Goal: Task Accomplishment & Management: Manage account settings

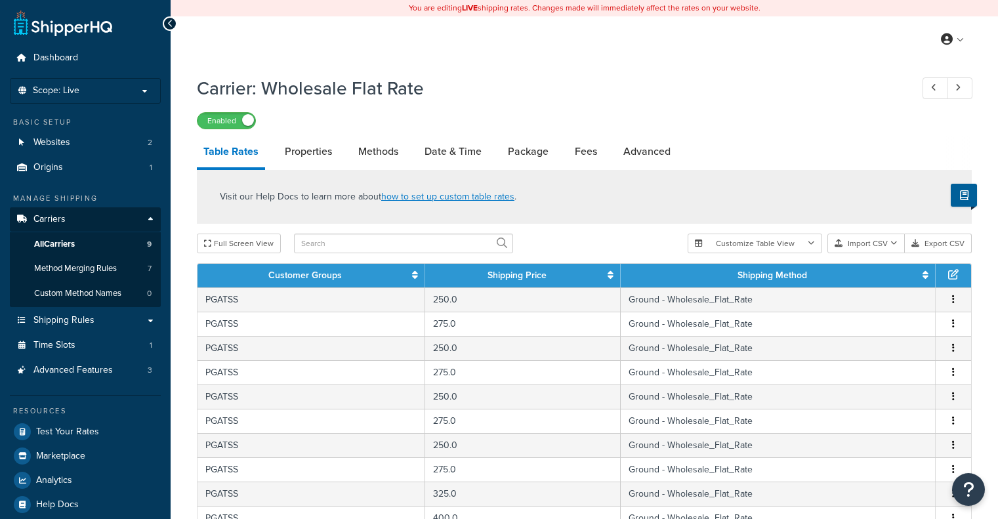
select select "25"
click at [856, 249] on button "Import CSV" at bounding box center [865, 244] width 77 height 20
click at [866, 253] on div "Customize Table View Show all columns Show selected columns Import CSV Import a…" at bounding box center [830, 244] width 284 height 20
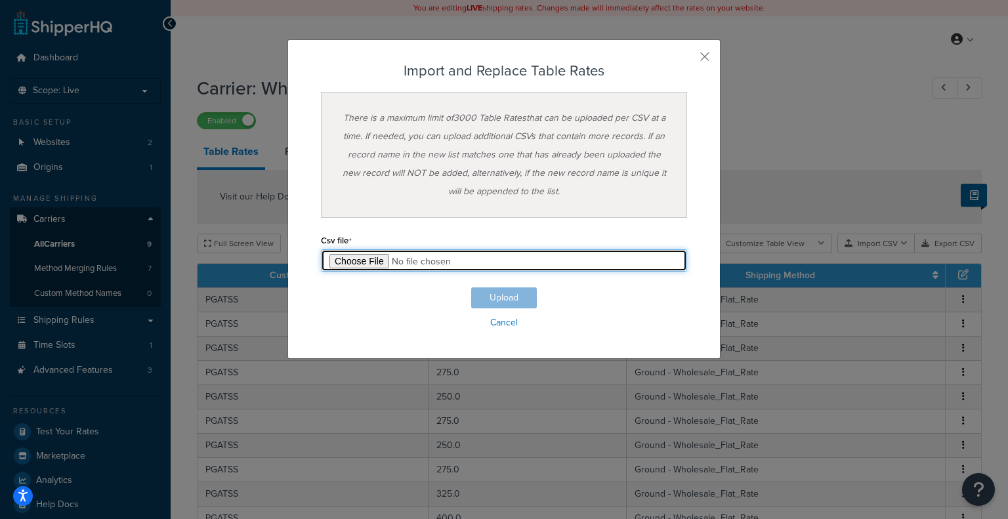
click at [363, 250] on input "file" at bounding box center [504, 260] width 366 height 22
type input "C:\fakepath\PGATSS-TableRate.csv"
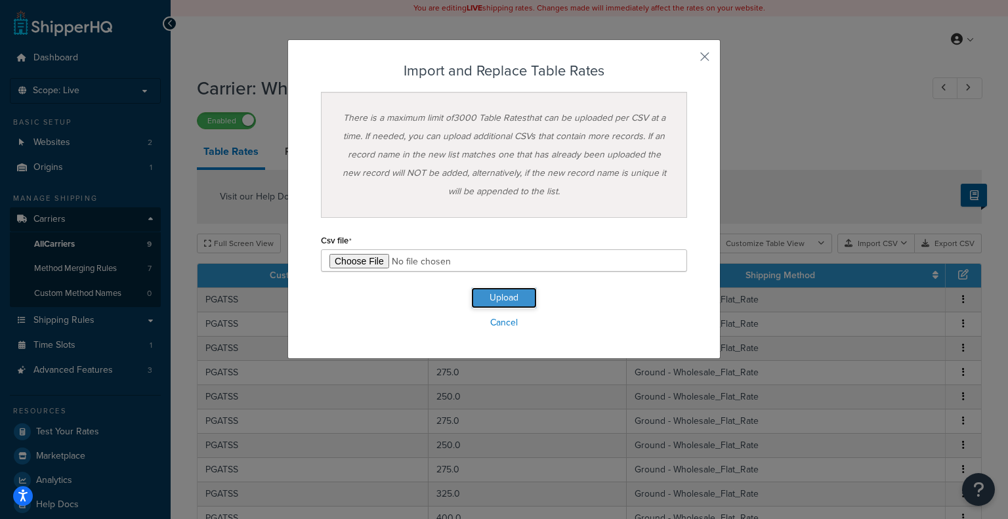
click at [495, 293] on button "Upload" at bounding box center [504, 297] width 66 height 21
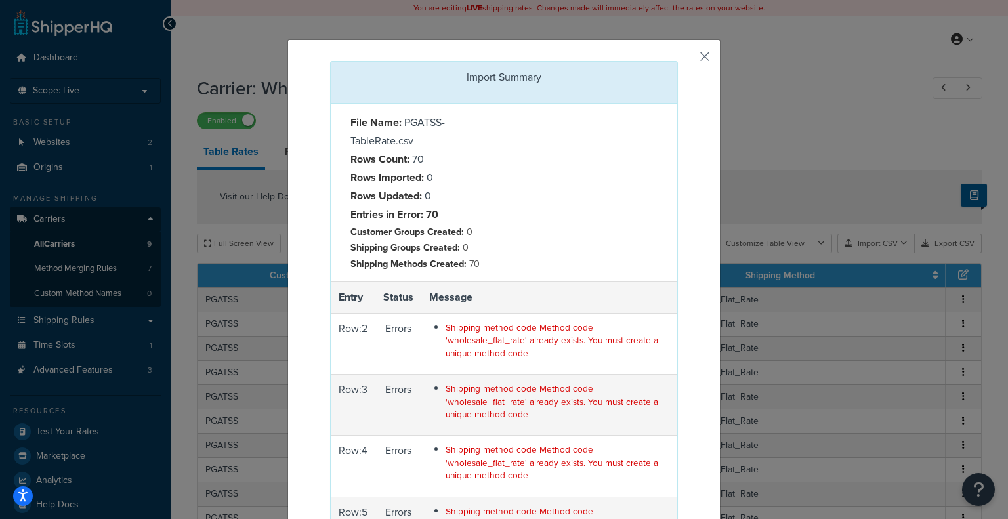
click at [678, 61] on button "button" at bounding box center [675, 62] width 3 height 3
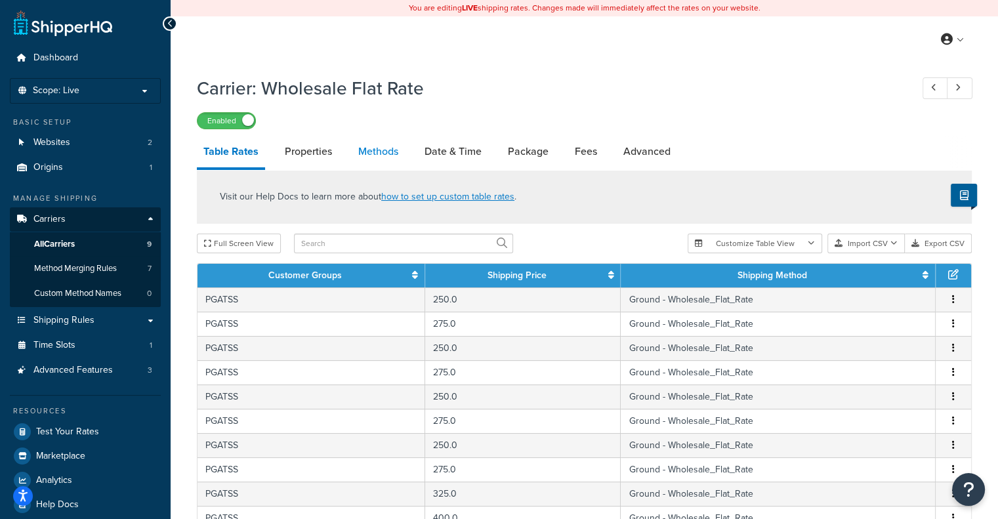
click at [377, 153] on link "Methods" at bounding box center [378, 151] width 53 height 31
select select "25"
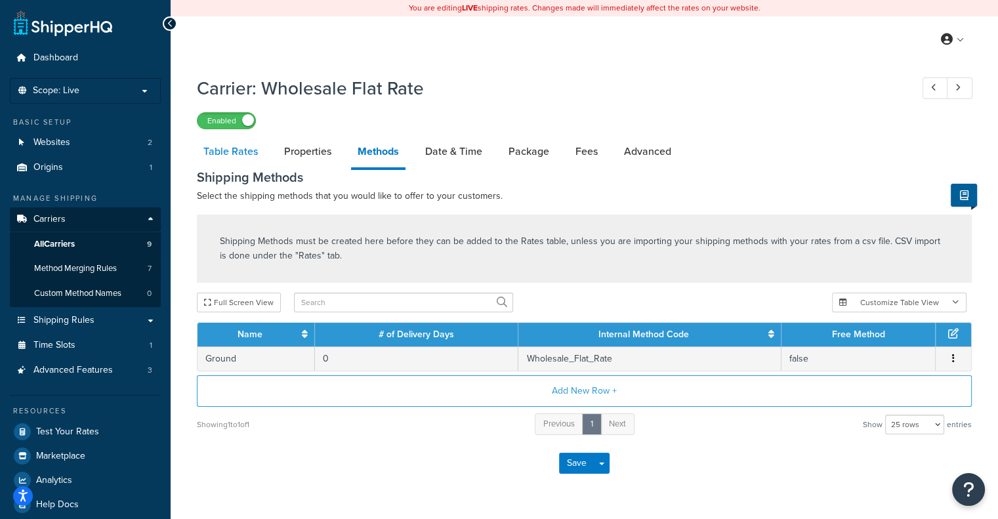
click at [218, 154] on link "Table Rates" at bounding box center [231, 151] width 68 height 31
select select "25"
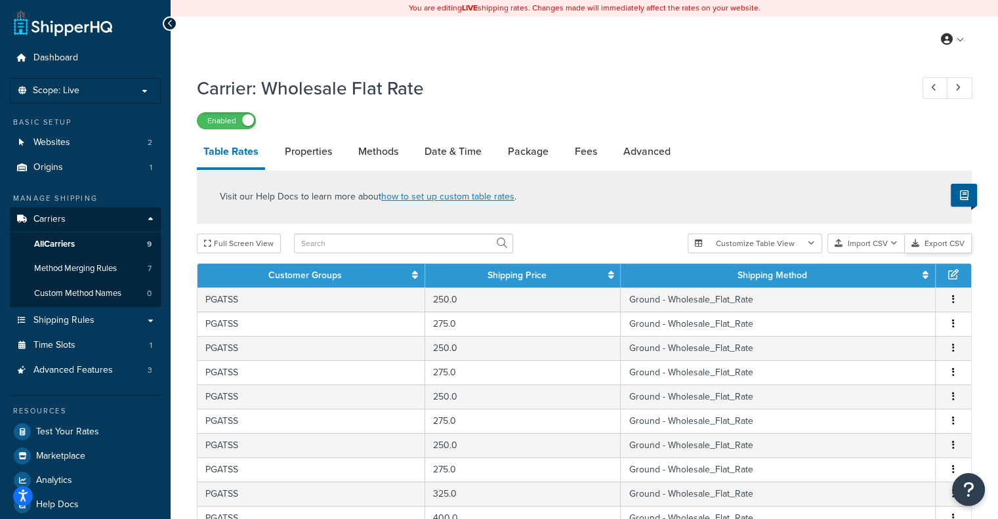
click at [946, 243] on button "Export CSV" at bounding box center [938, 244] width 67 height 20
click at [866, 248] on button "Import CSV" at bounding box center [865, 244] width 77 height 20
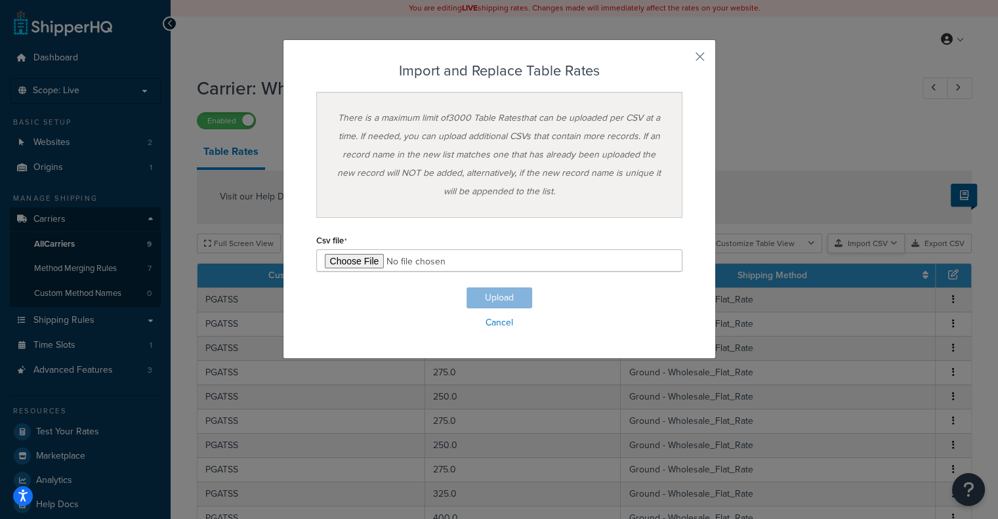
click at [883, 253] on div "Customize Table View Show all columns Show selected columns Import CSV Import a…" at bounding box center [830, 244] width 284 height 20
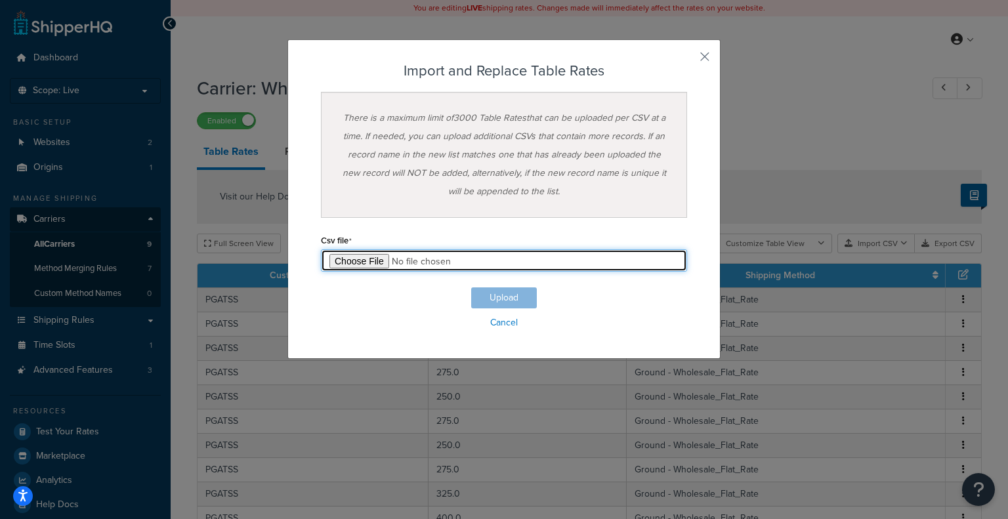
click at [353, 266] on input "file" at bounding box center [504, 260] width 366 height 22
type input "C:\fakepath\PGATSS-TableRate.csv"
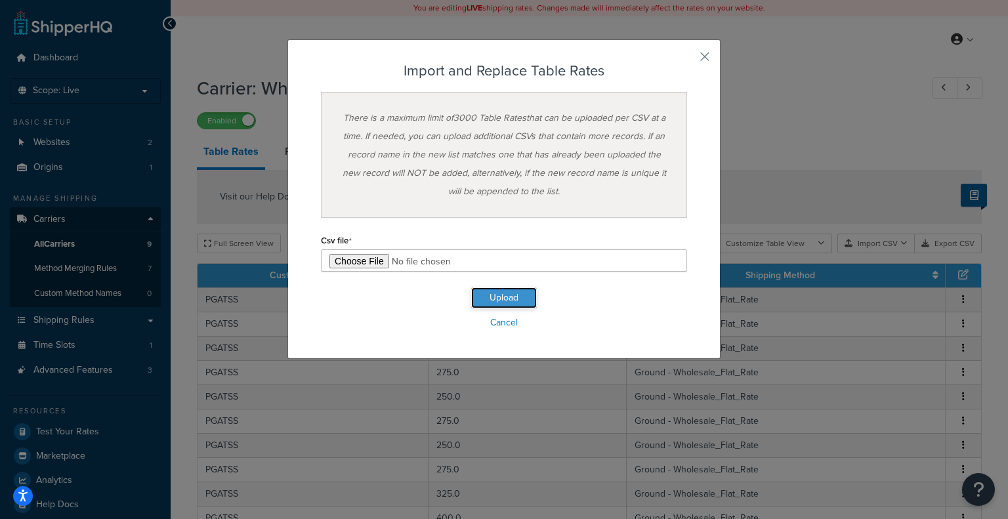
click at [501, 297] on button "Upload" at bounding box center [504, 297] width 66 height 21
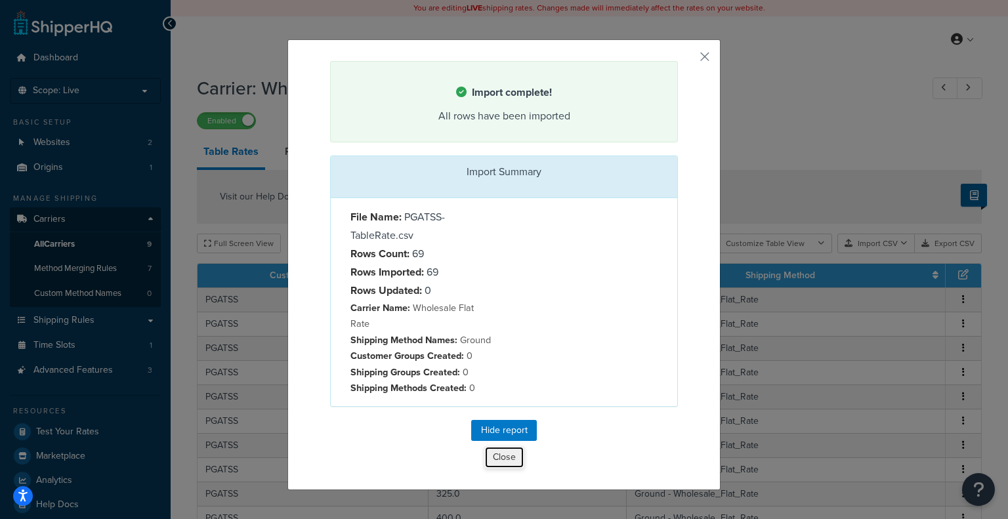
click at [499, 446] on button "Close" at bounding box center [504, 457] width 40 height 22
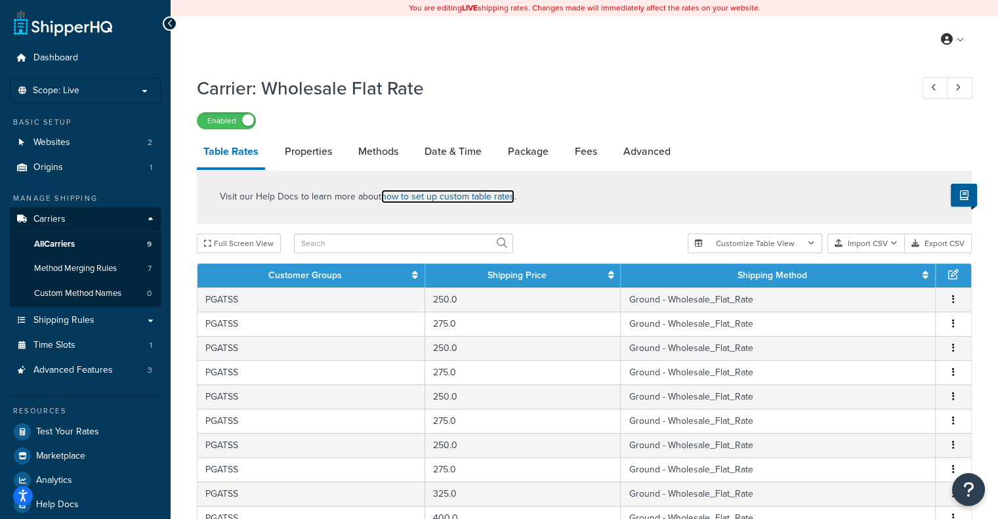
click at [427, 200] on link "how to set up custom table rates" at bounding box center [447, 197] width 133 height 14
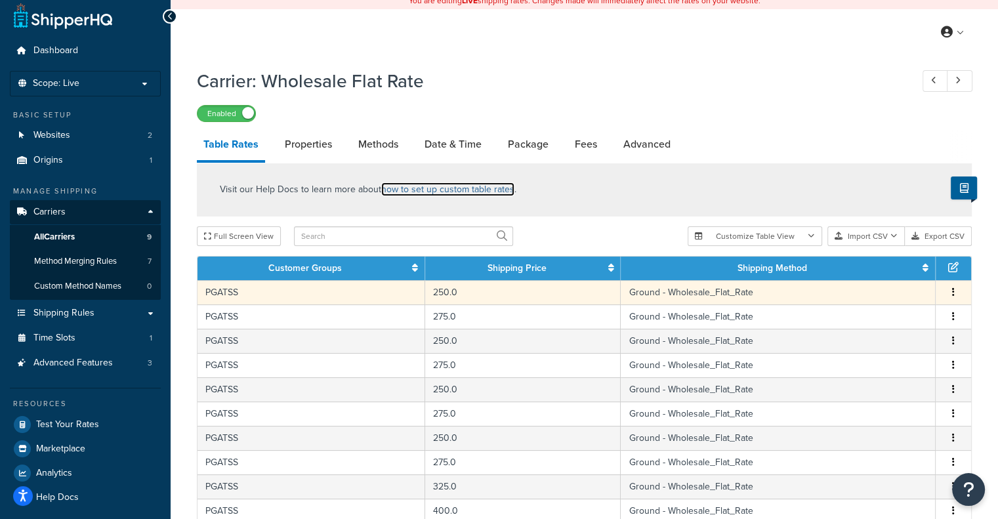
scroll to position [4, 0]
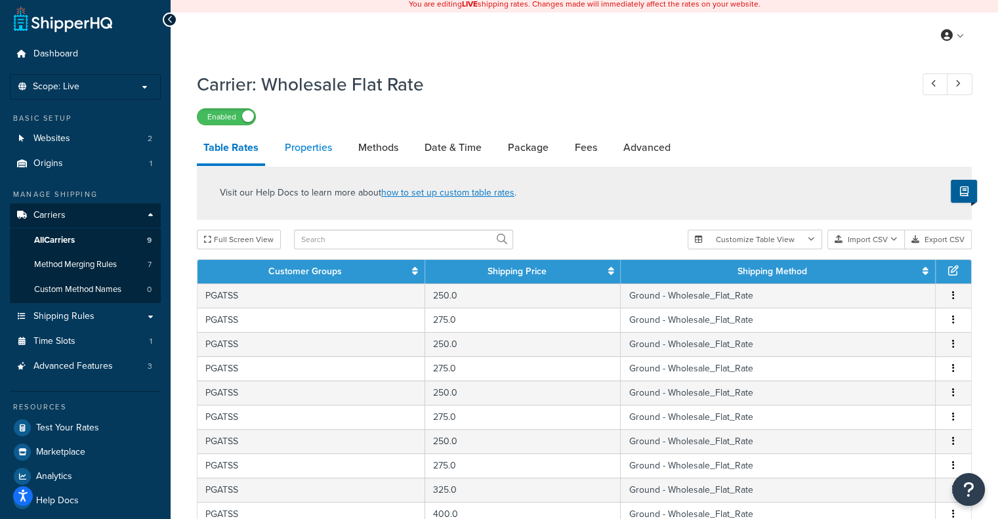
click at [302, 142] on link "Properties" at bounding box center [308, 147] width 60 height 31
select select "PERSKU"
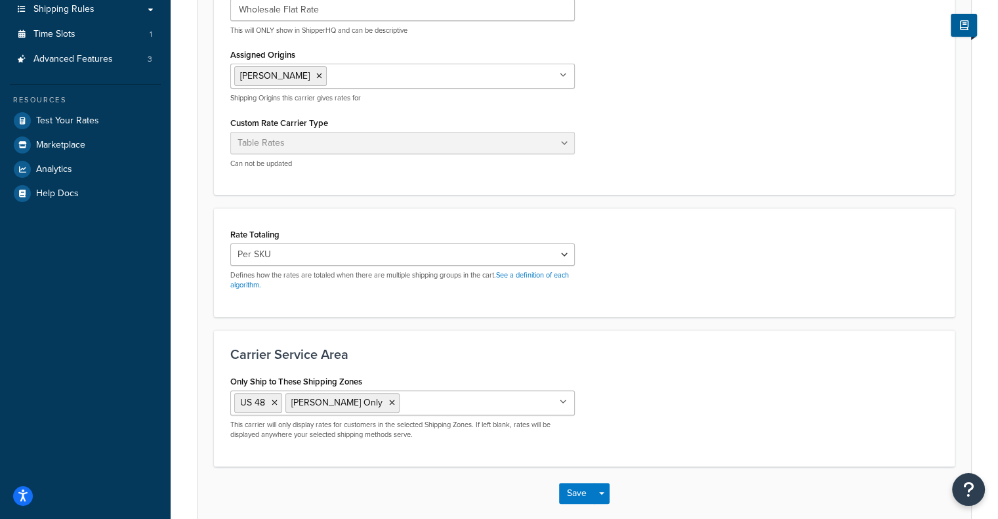
scroll to position [377, 0]
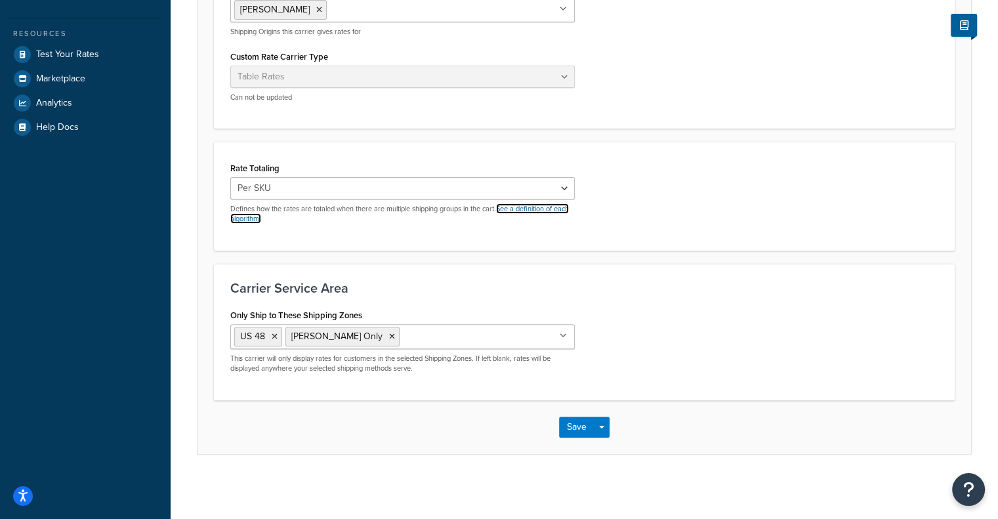
click at [533, 210] on link "See a definition of each algorithm." at bounding box center [399, 213] width 339 height 20
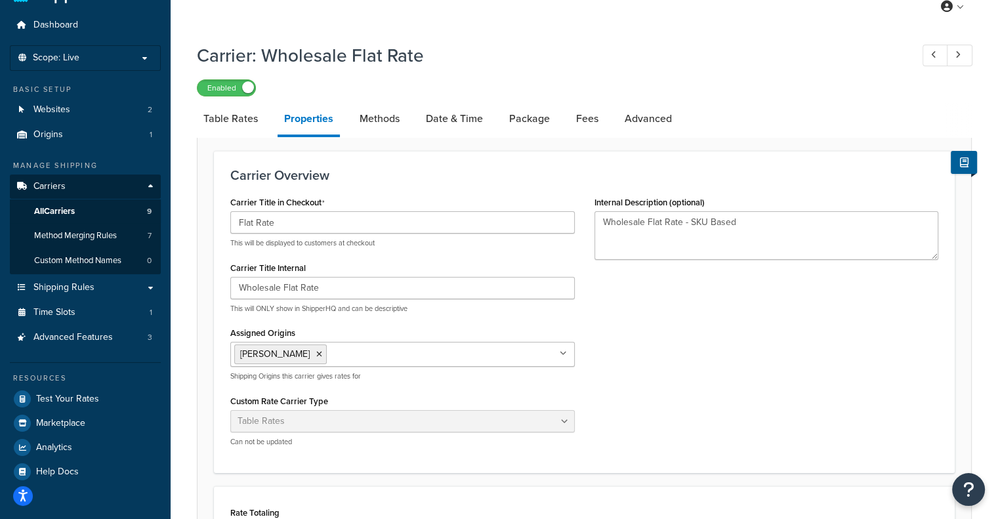
scroll to position [0, 0]
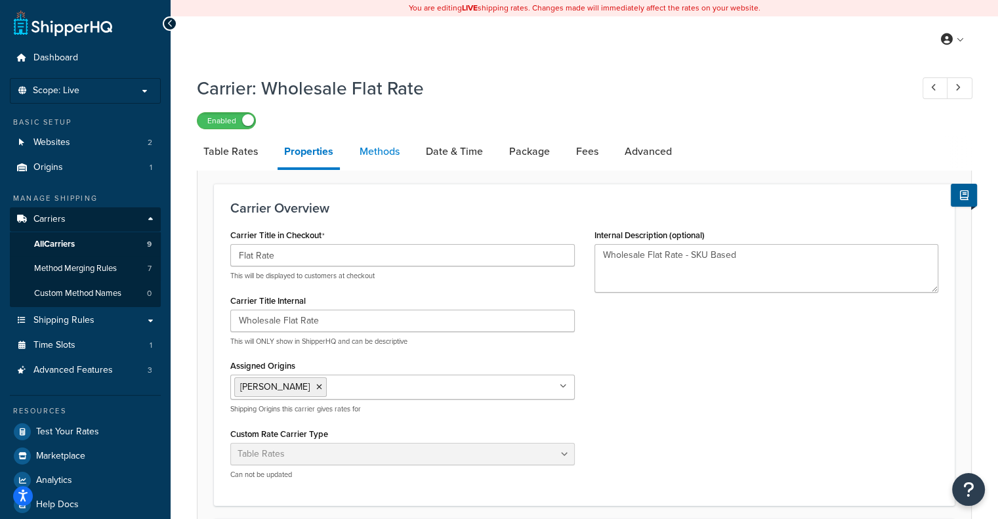
click at [385, 149] on link "Methods" at bounding box center [379, 151] width 53 height 31
select select "25"
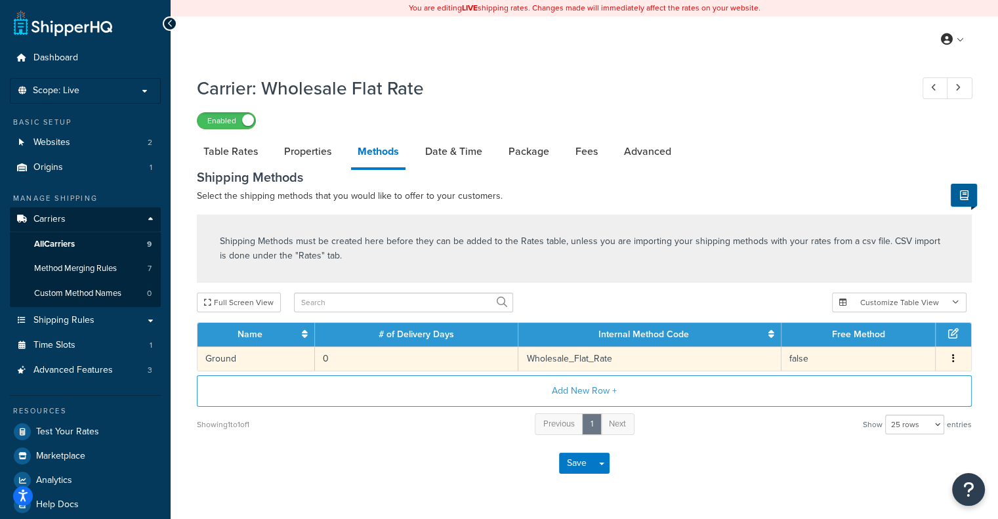
click at [952, 360] on icon "button" at bounding box center [953, 358] width 3 height 9
click at [898, 355] on div "Edit" at bounding box center [886, 347] width 93 height 27
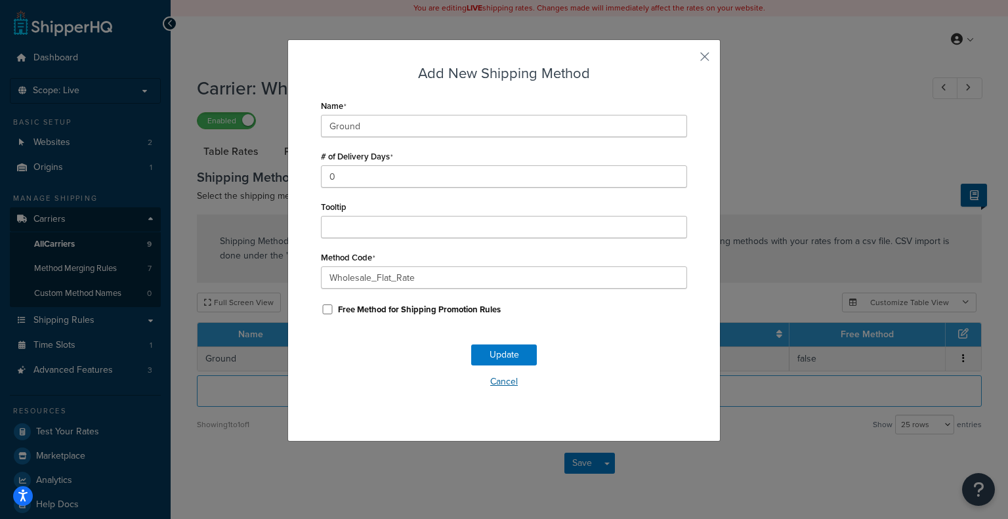
click at [497, 381] on button "Cancel" at bounding box center [504, 382] width 366 height 20
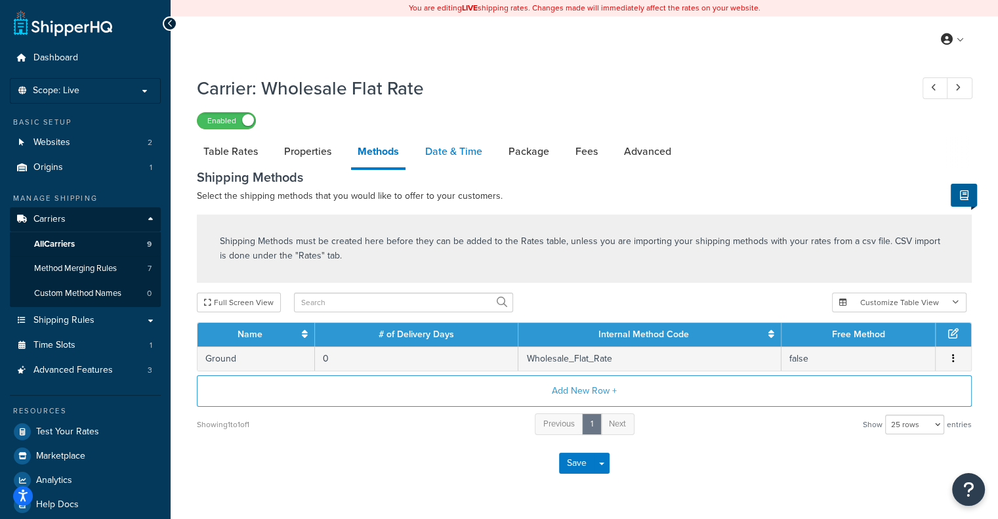
click at [449, 147] on link "Date & Time" at bounding box center [454, 151] width 70 height 31
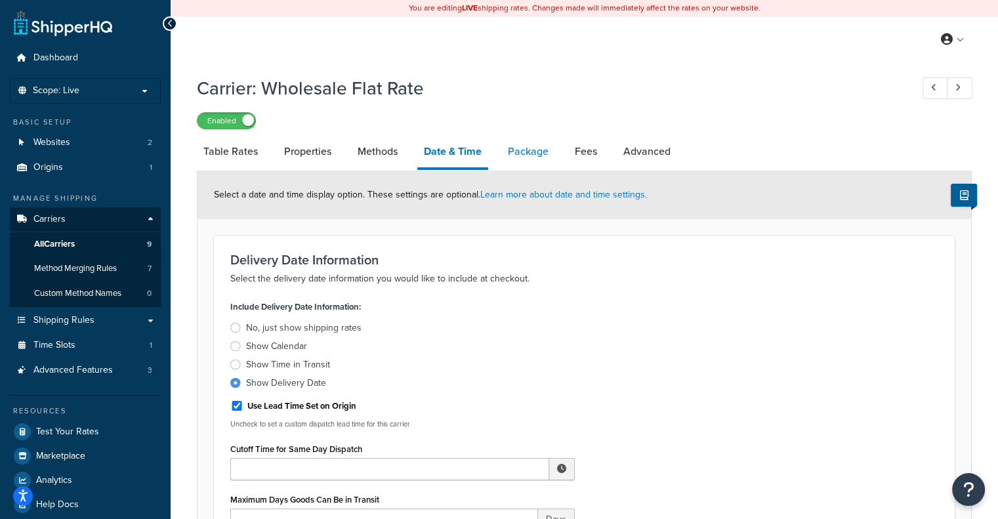
click at [515, 148] on link "Package" at bounding box center [528, 151] width 54 height 31
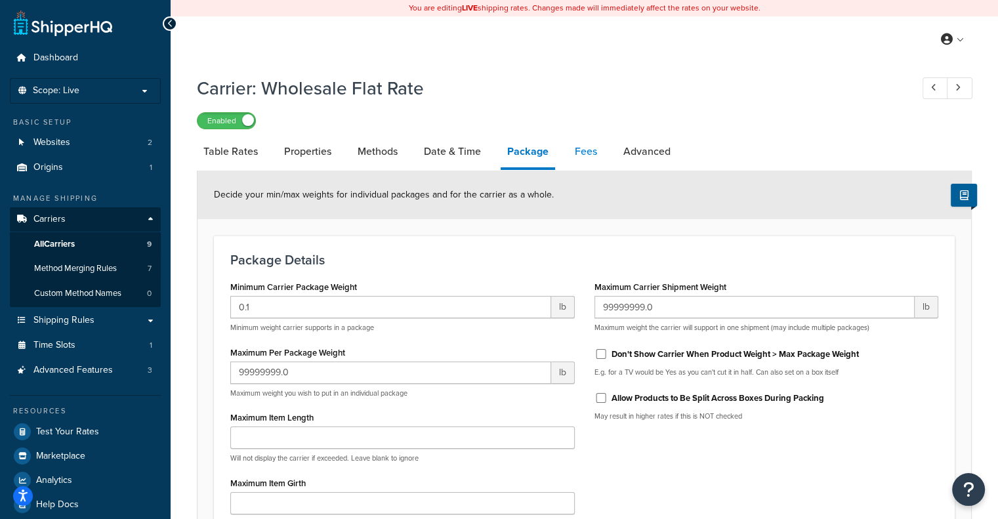
click at [596, 156] on link "Fees" at bounding box center [585, 151] width 35 height 31
select select "AFTER"
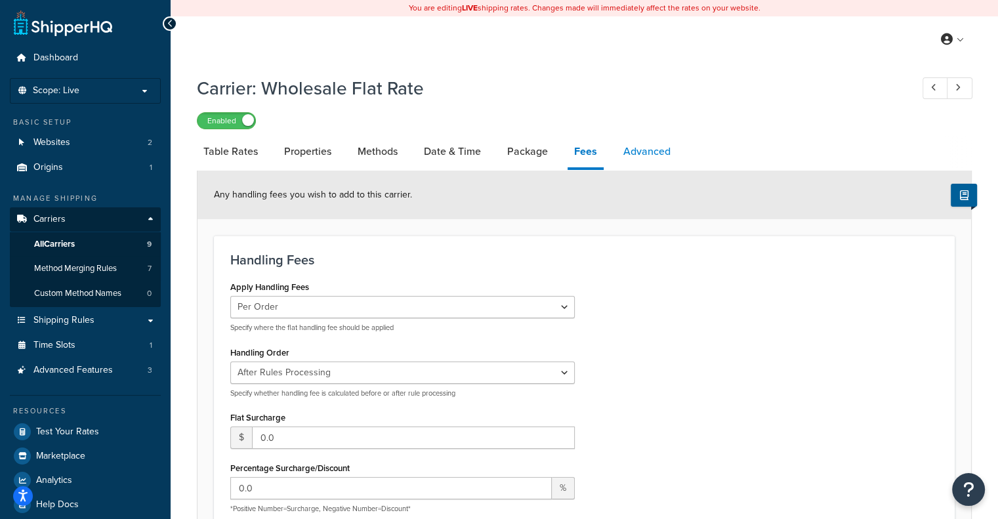
click at [634, 150] on link "Advanced" at bounding box center [647, 151] width 60 height 31
select select "false"
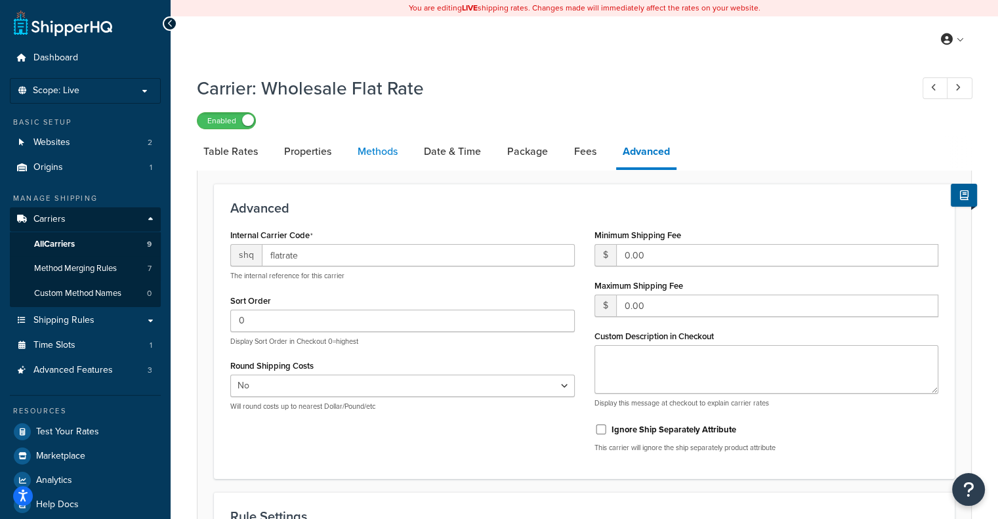
click at [379, 159] on link "Methods" at bounding box center [377, 151] width 53 height 31
select select "25"
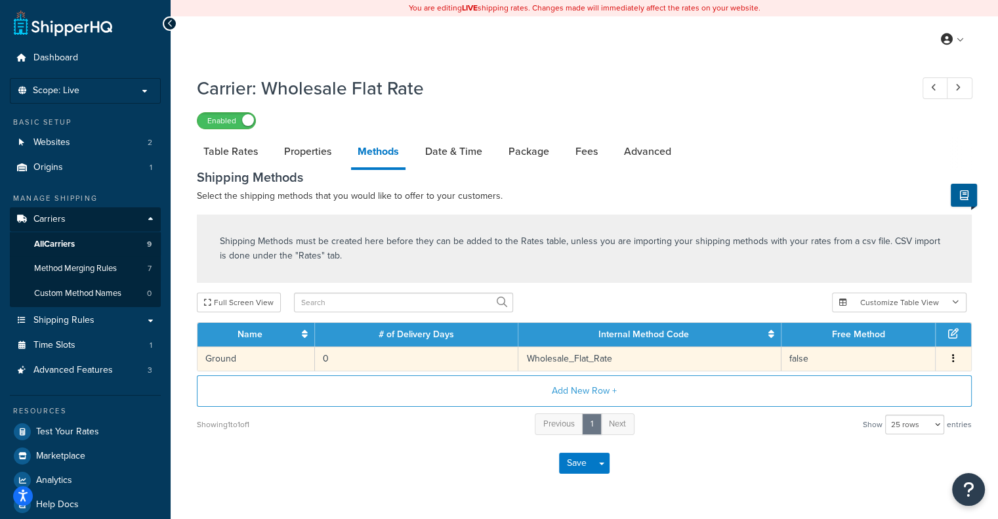
click at [957, 361] on button "button" at bounding box center [953, 359] width 10 height 14
click at [884, 346] on div "Edit" at bounding box center [886, 347] width 93 height 27
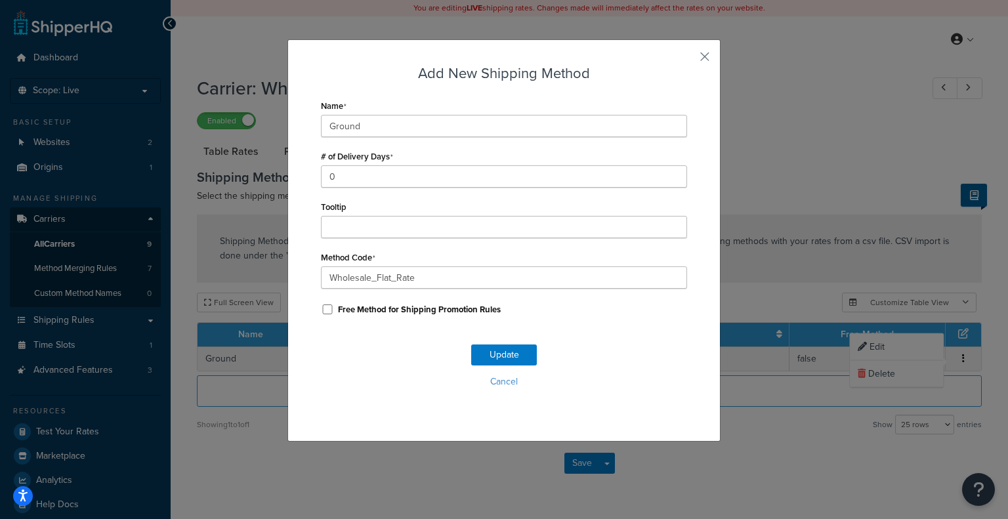
click at [396, 308] on label "Free Method for Shipping Promotion Rules" at bounding box center [419, 310] width 163 height 12
click at [334, 308] on input "Free Method for Shipping Promotion Rules" at bounding box center [327, 309] width 13 height 10
checkbox input "true"
click at [493, 359] on button "Update" at bounding box center [504, 354] width 66 height 21
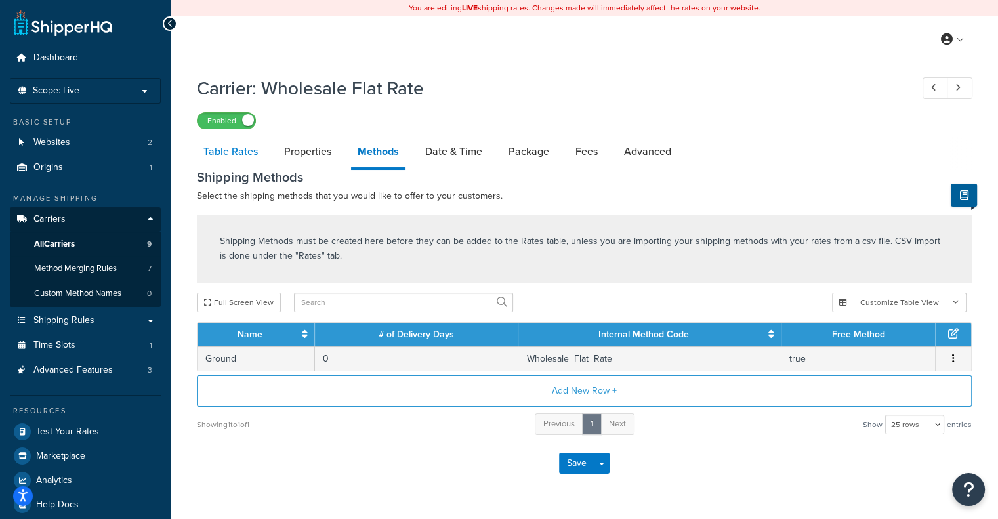
click at [205, 145] on link "Table Rates" at bounding box center [231, 151] width 68 height 31
select select "25"
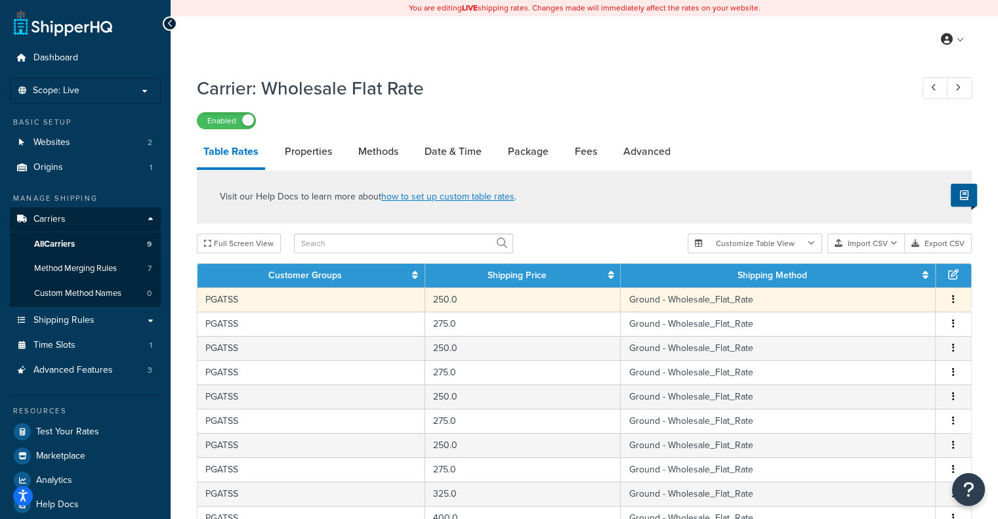
click at [948, 301] on button "button" at bounding box center [953, 300] width 10 height 14
click at [882, 280] on div "Edit" at bounding box center [886, 274] width 93 height 27
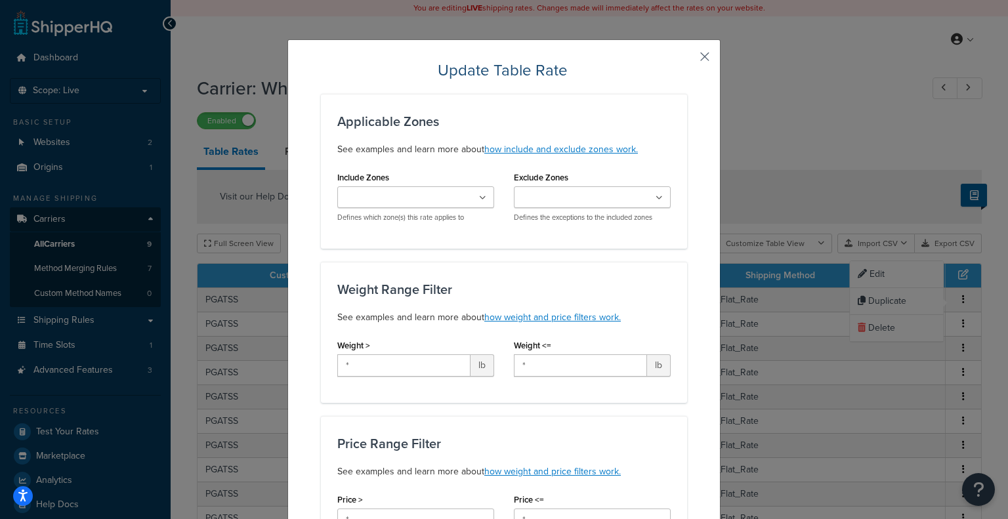
click at [687, 60] on button "button" at bounding box center [685, 61] width 3 height 3
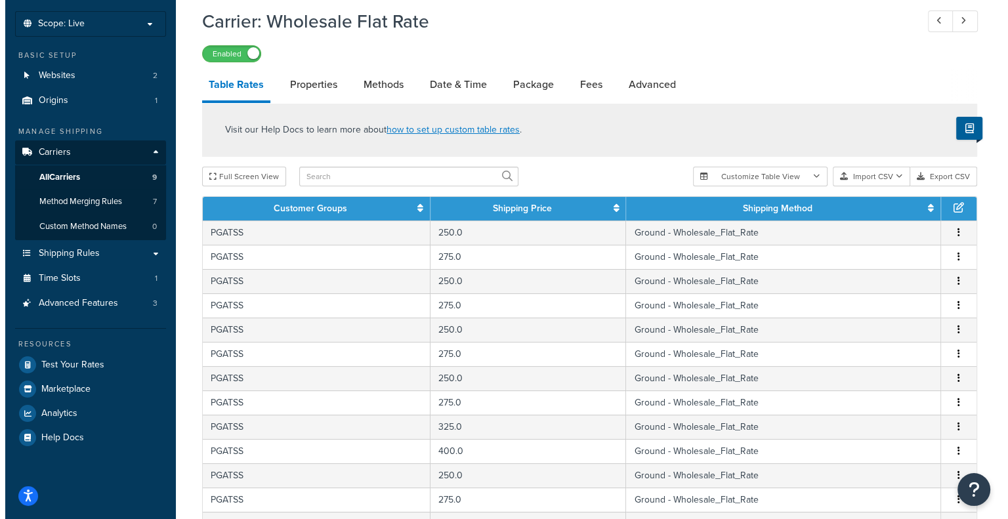
scroll to position [68, 0]
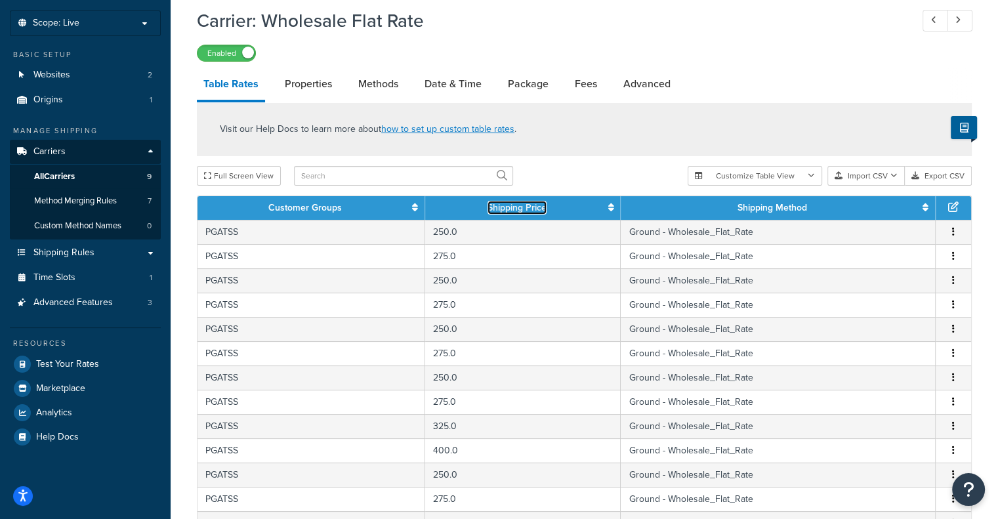
click at [612, 211] on icon at bounding box center [611, 207] width 6 height 9
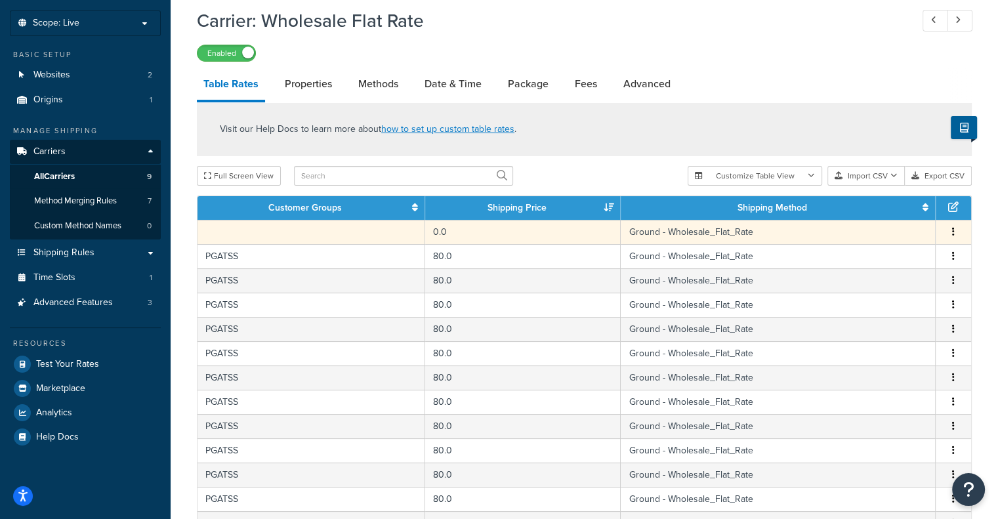
click at [954, 235] on icon "button" at bounding box center [953, 231] width 3 height 9
click at [883, 212] on div "Edit" at bounding box center [886, 207] width 93 height 27
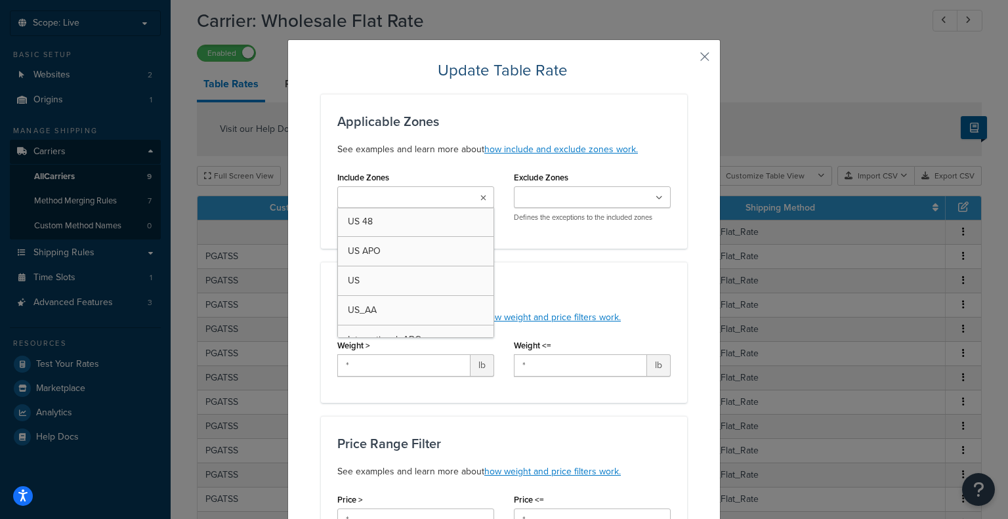
click at [462, 201] on ul at bounding box center [415, 197] width 157 height 22
click at [470, 165] on div "Applicable Zones See examples and learn more about how include and exclude zone…" at bounding box center [504, 171] width 366 height 155
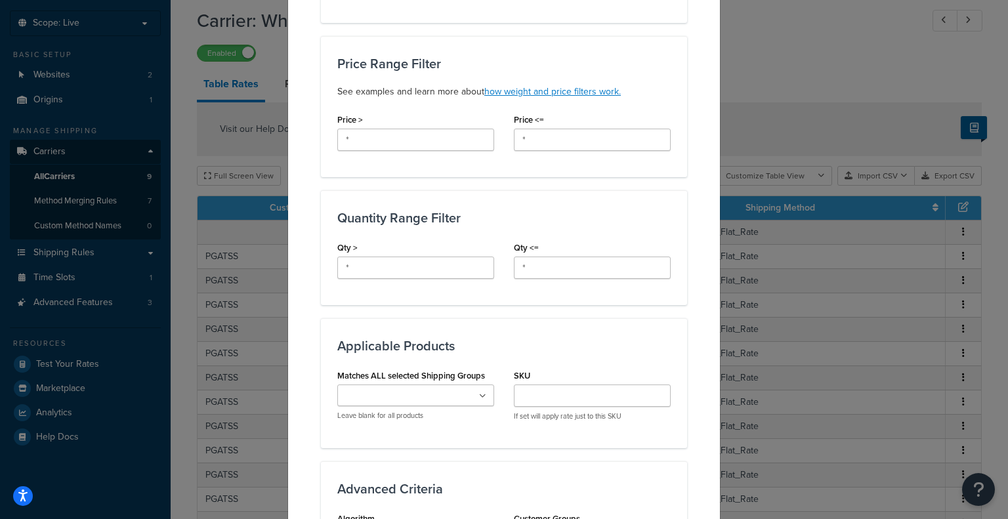
scroll to position [407, 0]
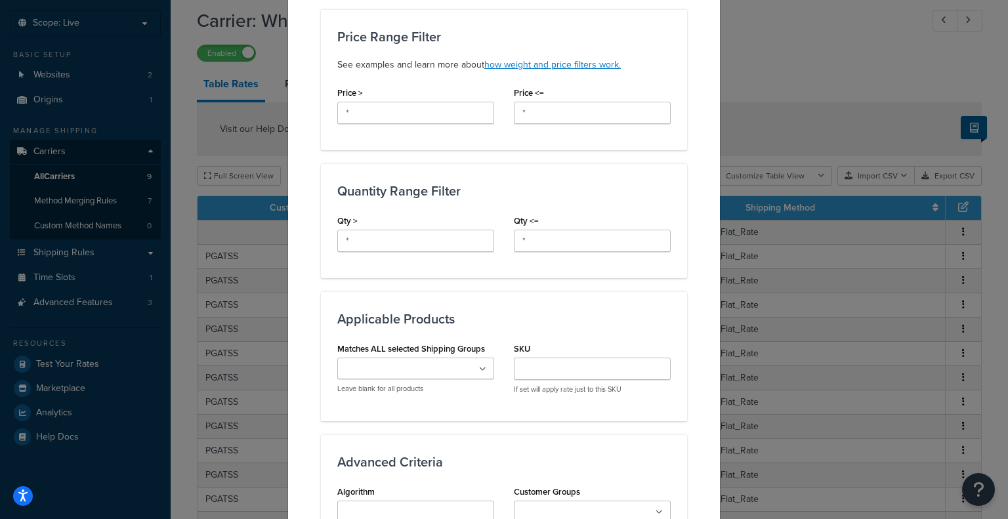
click at [482, 367] on ul at bounding box center [415, 369] width 157 height 22
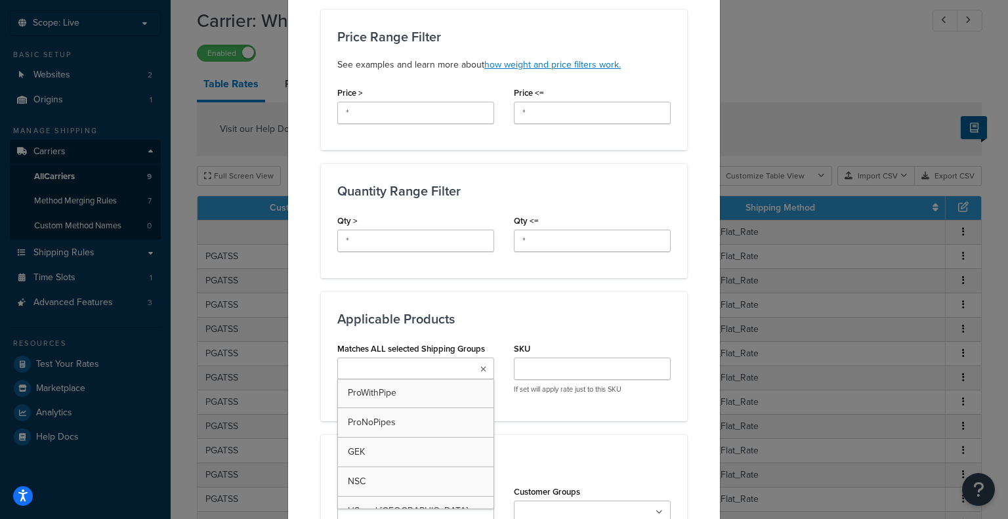
click at [482, 367] on ul at bounding box center [415, 369] width 157 height 22
click at [535, 328] on div "Applicable Products Matches ALL selected Shipping Groups ProWithPipe ProNoPipes…" at bounding box center [504, 355] width 366 height 129
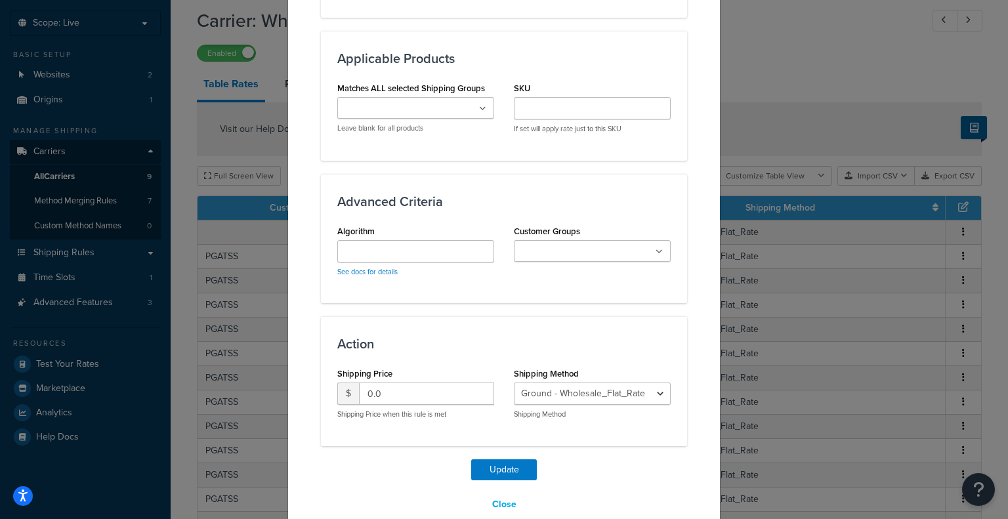
scroll to position [670, 0]
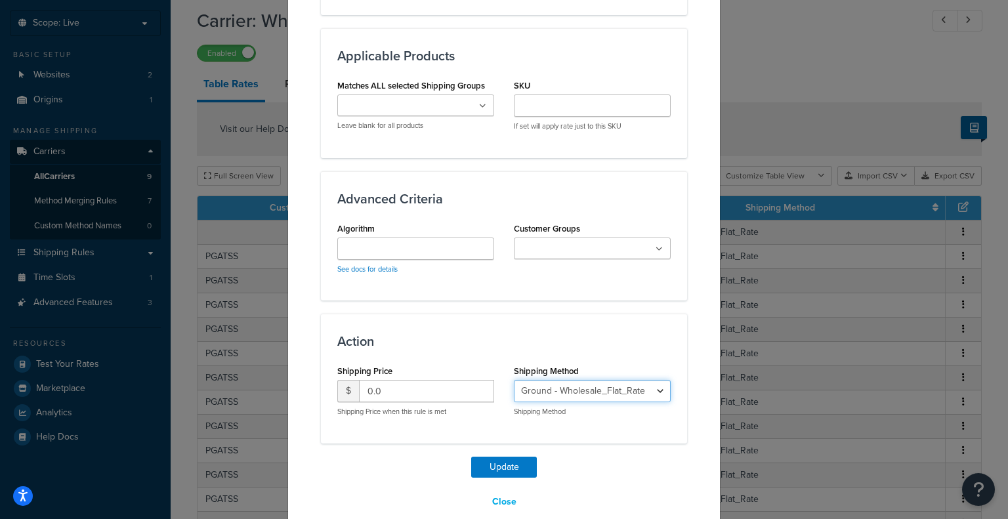
click at [583, 391] on select "Ground - Wholesale_Flat_Rate" at bounding box center [592, 391] width 157 height 22
click at [575, 247] on input "Customer Groups" at bounding box center [576, 249] width 116 height 14
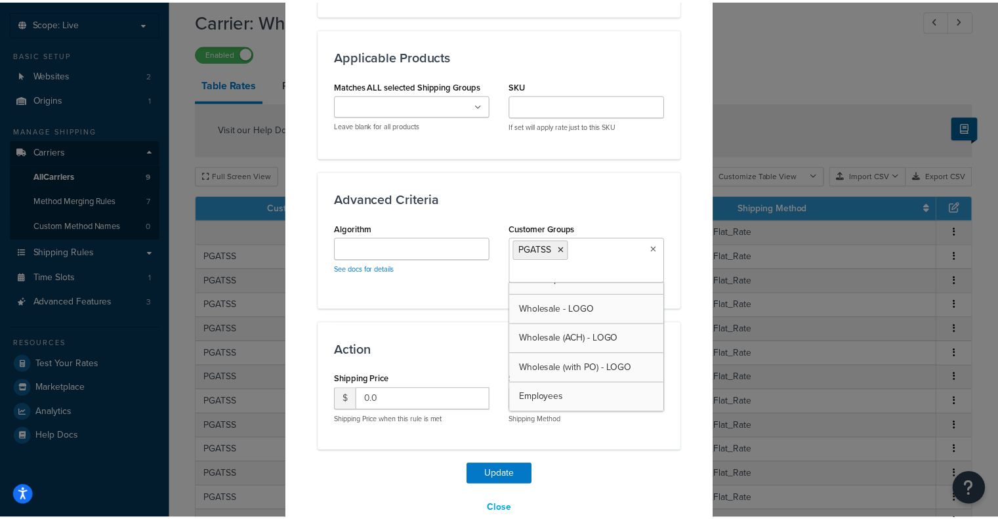
scroll to position [475, 0]
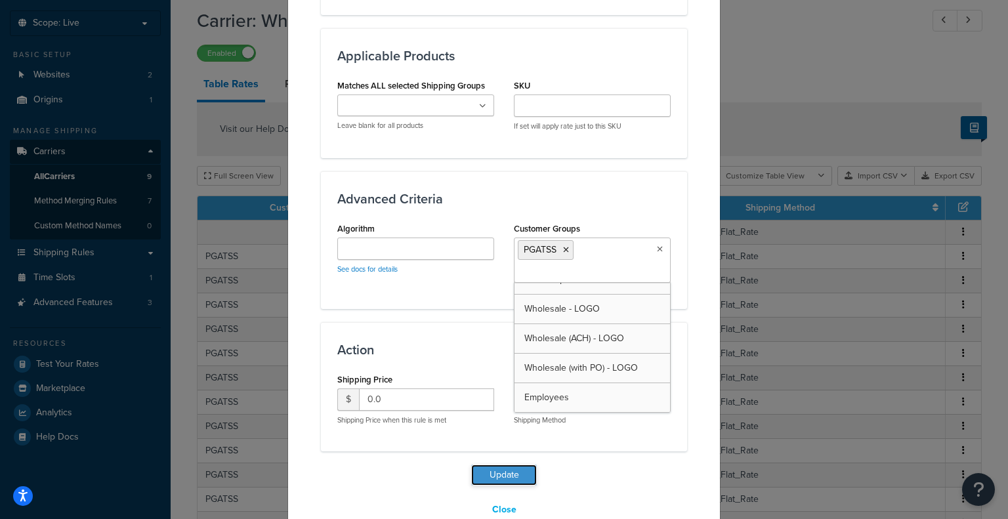
click at [507, 468] on button "Update" at bounding box center [504, 475] width 66 height 21
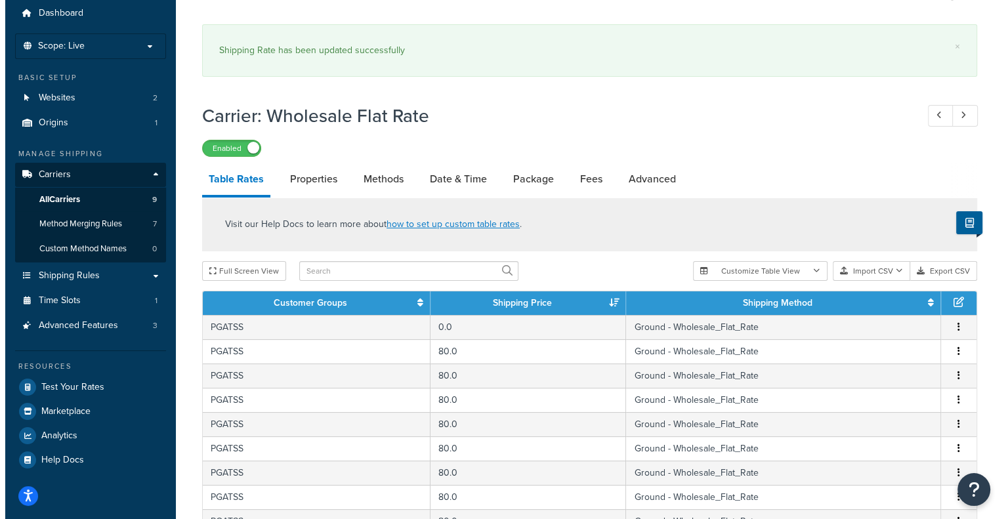
scroll to position [35, 0]
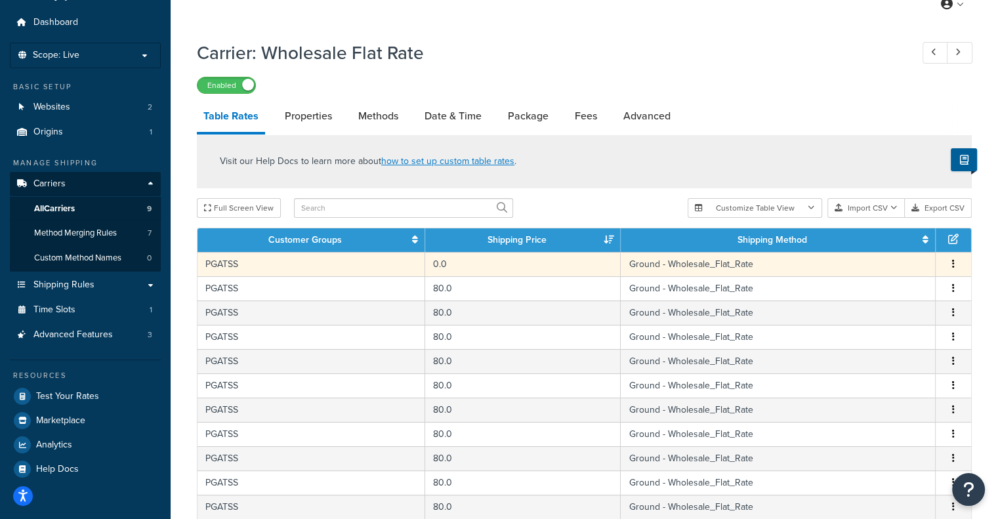
click at [957, 264] on button "button" at bounding box center [953, 264] width 10 height 14
click at [892, 237] on div "Edit" at bounding box center [886, 239] width 93 height 27
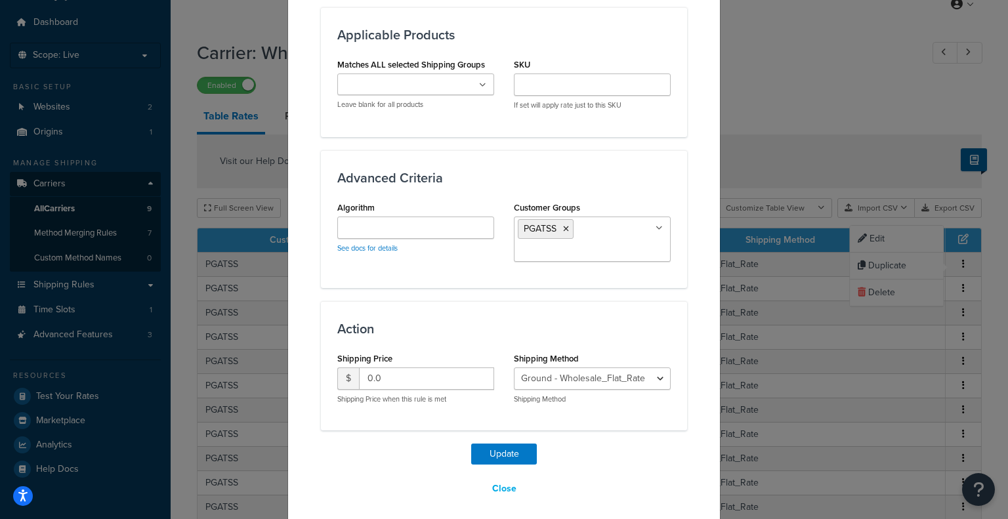
scroll to position [692, 0]
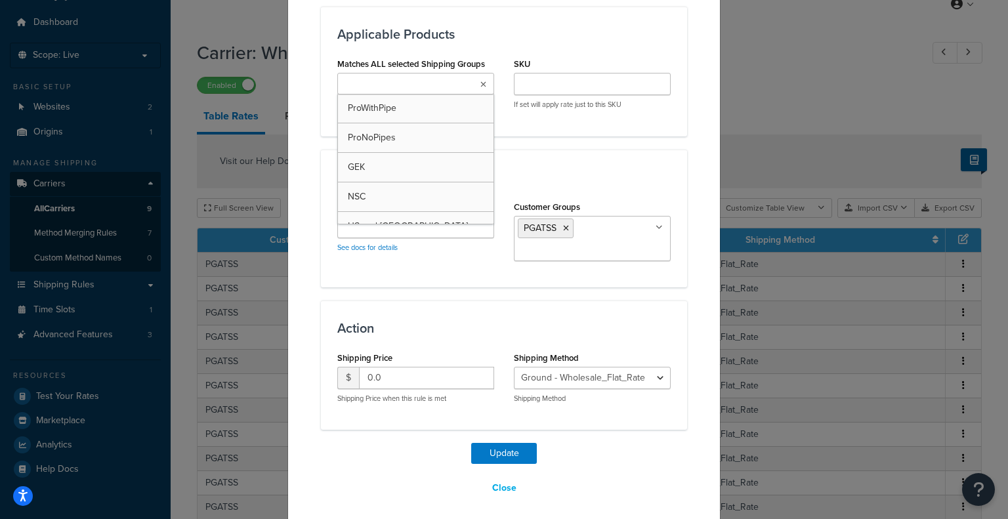
click at [390, 88] on input "Matches ALL selected Shipping Groups" at bounding box center [399, 84] width 116 height 14
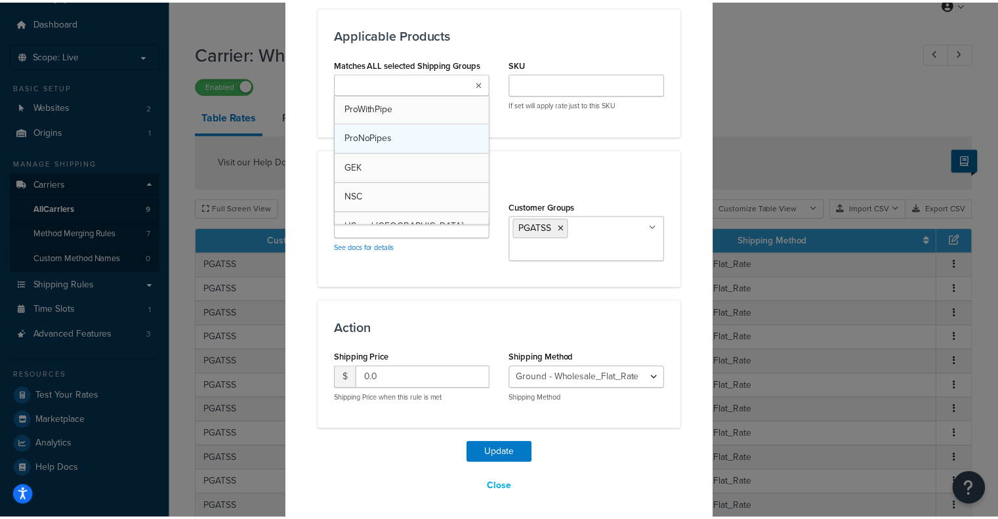
scroll to position [523, 0]
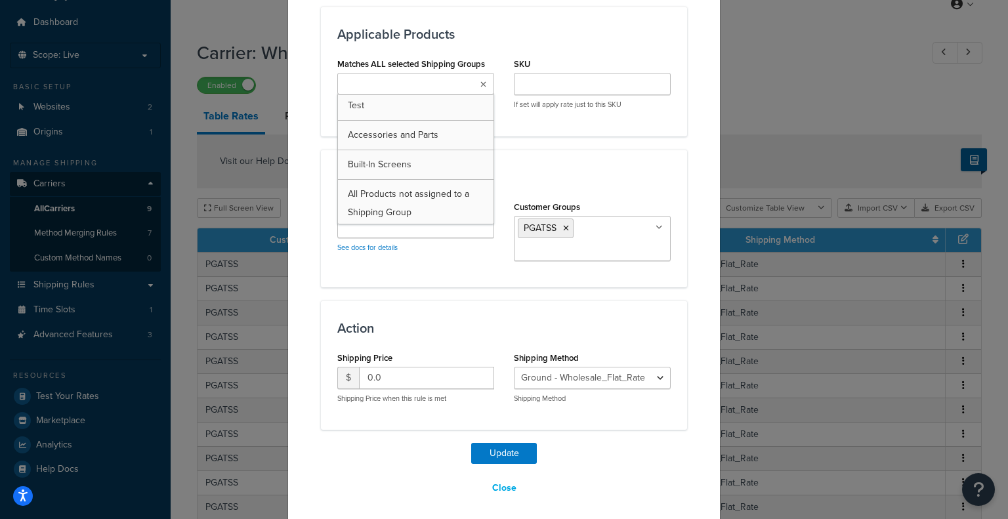
click at [550, 166] on div "Advanced Criteria Algorithm See docs for details Customer Groups PGATSS Logged …" at bounding box center [504, 219] width 366 height 138
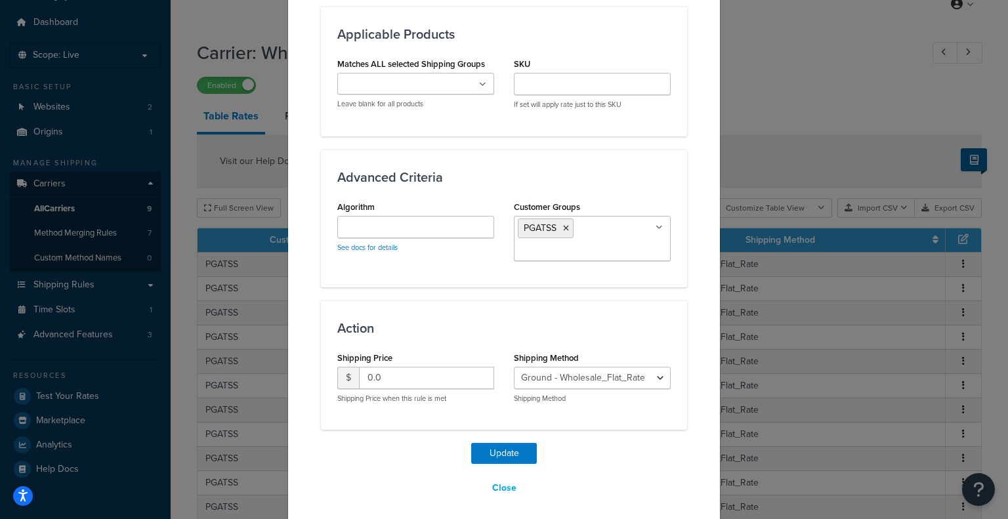
click at [398, 213] on div "Algorithm See docs for details" at bounding box center [415, 224] width 157 height 55
click at [394, 224] on input "Algorithm" at bounding box center [415, 227] width 157 height 22
click at [374, 251] on link "See docs for details" at bounding box center [367, 247] width 60 height 10
click at [503, 484] on button "Close" at bounding box center [504, 488] width 41 height 22
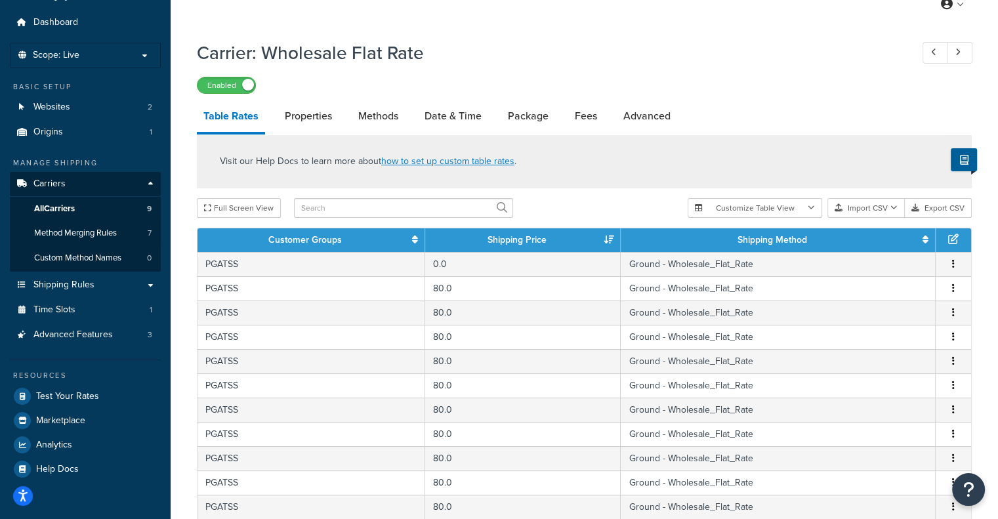
scroll to position [0, 0]
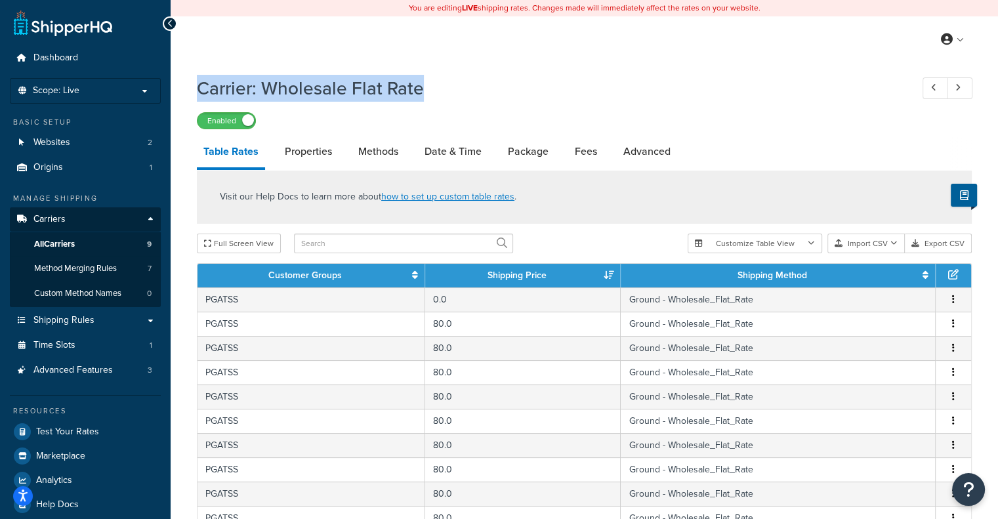
drag, startPoint x: 438, startPoint y: 87, endPoint x: 197, endPoint y: 93, distance: 240.2
click at [197, 93] on h1 "Carrier: Wholesale Flat Rate" at bounding box center [547, 88] width 701 height 26
copy h1 "Carrier: Wholesale Flat Rate"
click at [968, 486] on icon "Open Resource Center" at bounding box center [969, 489] width 12 height 18
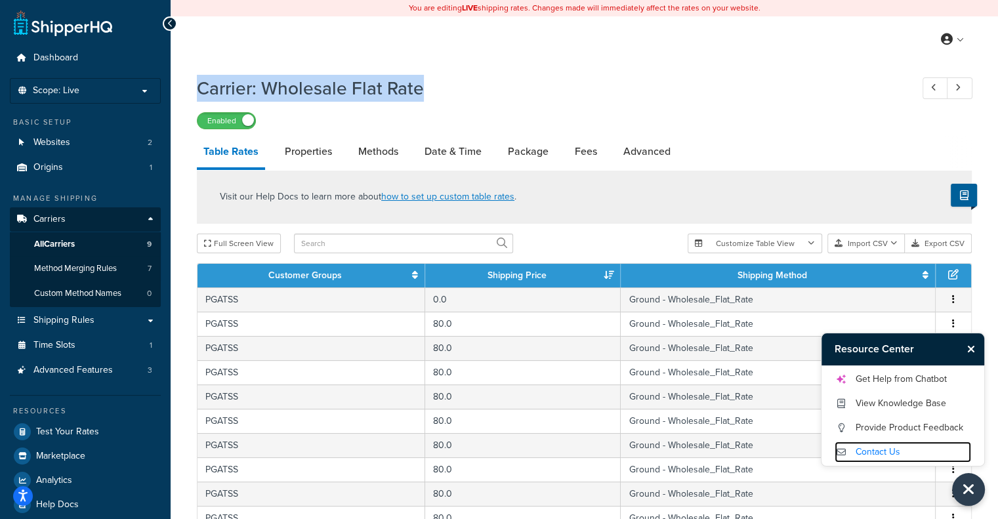
click at [863, 458] on link "Contact Us" at bounding box center [903, 452] width 136 height 21
click at [479, 103] on div "Carrier: Wholesale Flat Rate Enabled" at bounding box center [584, 99] width 775 height 60
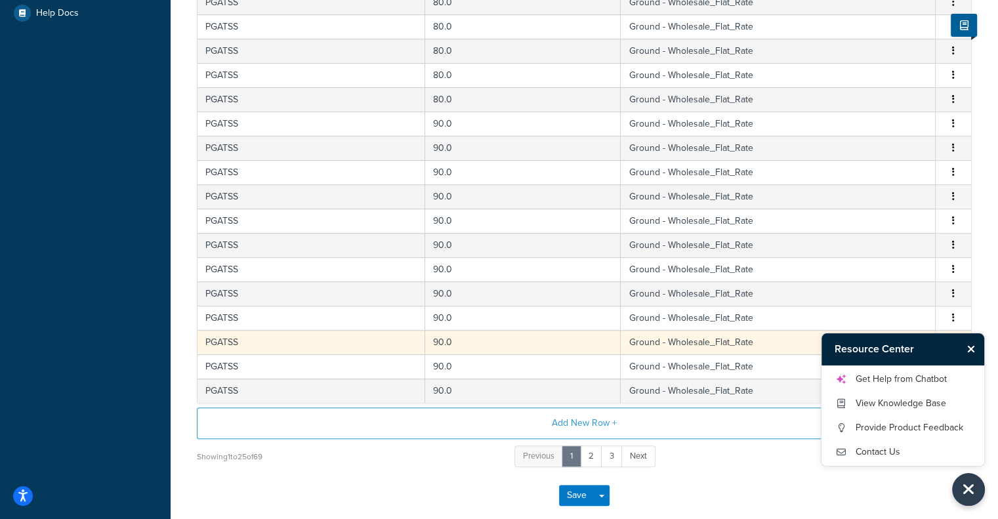
scroll to position [510, 0]
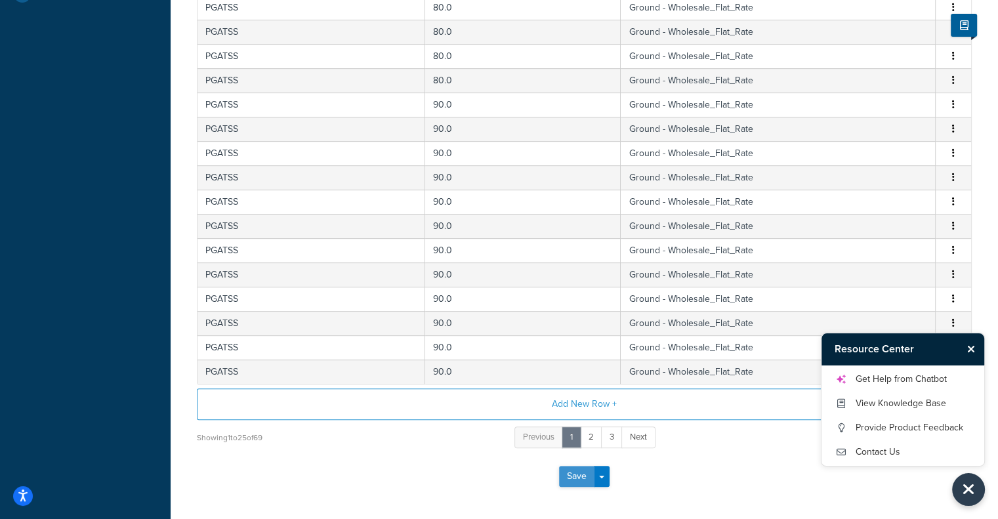
click at [575, 470] on button "Save" at bounding box center [576, 476] width 35 height 21
